Goal: Navigation & Orientation: Go to known website

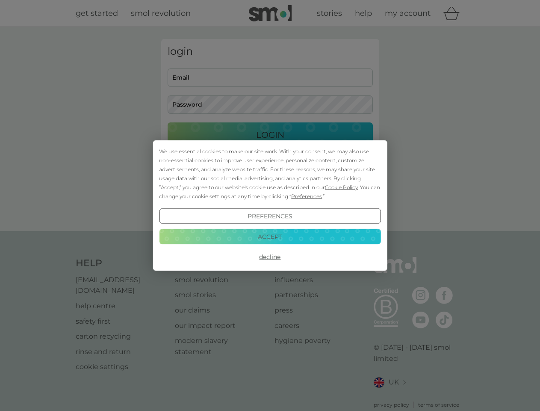
click at [342, 187] on span "Cookie Policy" at bounding box center [341, 187] width 33 height 6
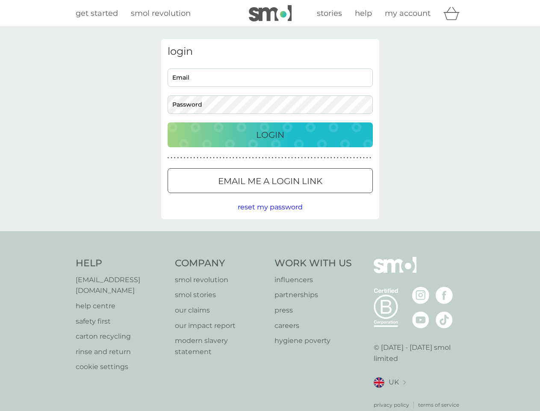
click at [306, 196] on div "login Email Password Login ● ● ● ● ● ● ● ● ● ● ● ● ● ● ● ● ● ● ● ● ● ● ● ● ● ● …" at bounding box center [270, 129] width 218 height 180
click at [270, 216] on div "login Email Password Login ● ● ● ● ● ● ● ● ● ● ● ● ● ● ● ● ● ● ● ● ● ● ● ● ● ● …" at bounding box center [270, 129] width 218 height 180
click at [270, 257] on div "Help [EMAIL_ADDRESS][DOMAIN_NAME] help centre safety first carton recycling rin…" at bounding box center [270, 333] width 389 height 152
click at [270, 236] on div "Help [EMAIL_ADDRESS][DOMAIN_NAME] help centre safety first carton recycling rin…" at bounding box center [270, 332] width 540 height 203
